Goal: Find specific page/section: Find specific page/section

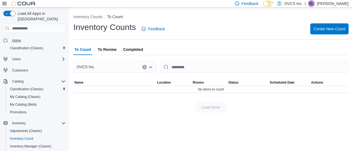
click at [19, 38] on span "Home" at bounding box center [16, 40] width 9 height 4
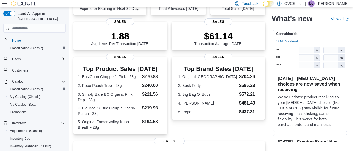
scroll to position [66, 0]
